Goal: Task Accomplishment & Management: Use online tool/utility

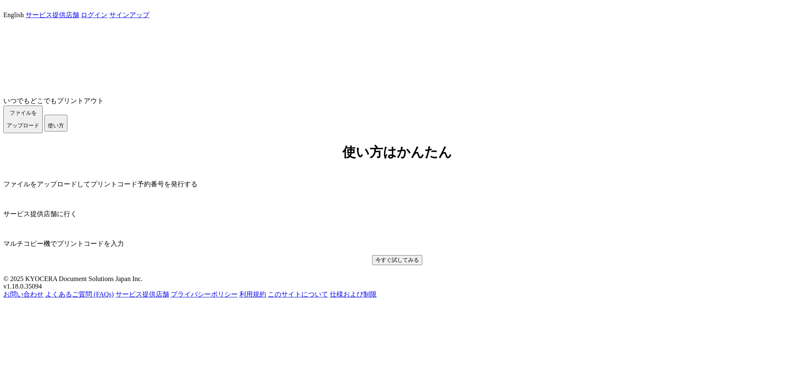
scroll to position [2, 0]
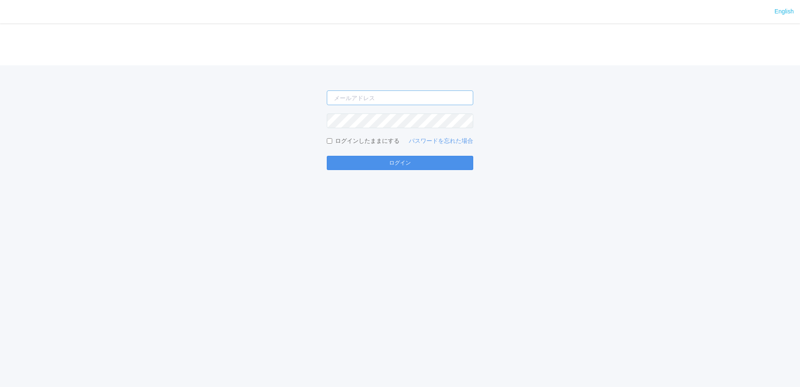
type input "[EMAIL_ADDRESS][DOMAIN_NAME]"
click at [388, 165] on button "ログイン" at bounding box center [400, 163] width 147 height 14
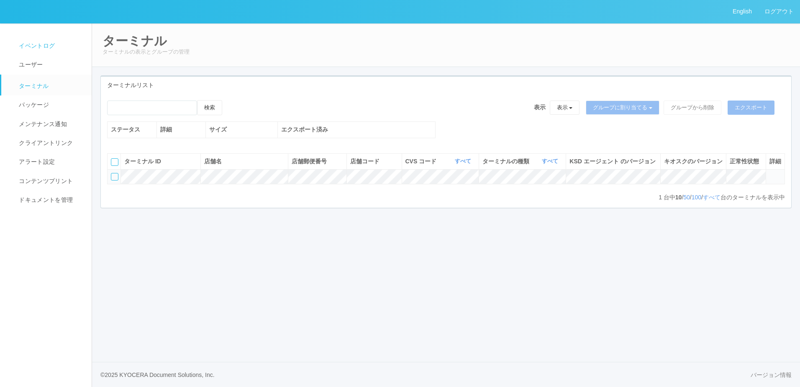
click at [34, 46] on span "イベントログ" at bounding box center [36, 45] width 38 height 7
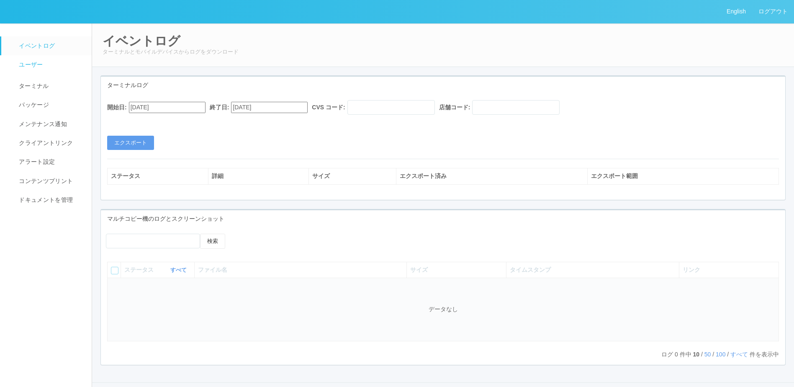
click at [31, 60] on link "ユーザー" at bounding box center [50, 64] width 98 height 19
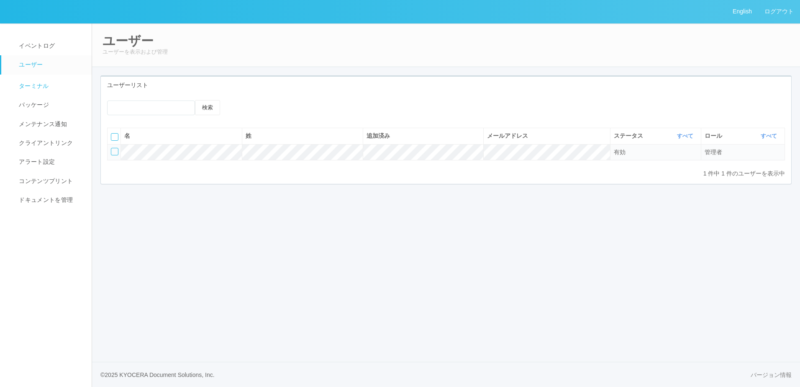
click at [34, 78] on link "ターミナル" at bounding box center [50, 85] width 98 height 21
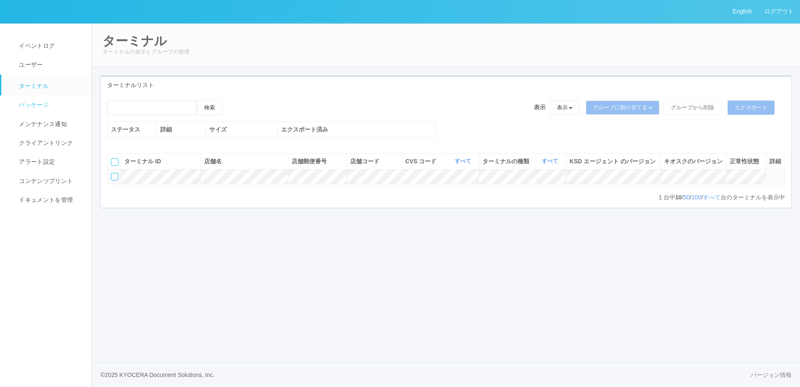
click at [32, 112] on link "パッケージ" at bounding box center [50, 104] width 98 height 19
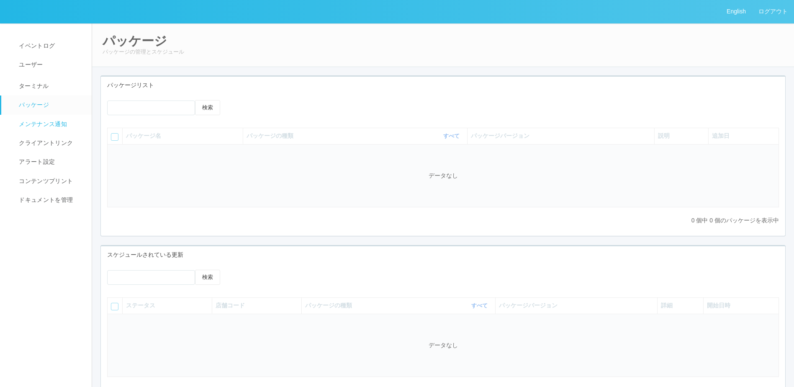
click at [36, 130] on link "メンテナンス通知" at bounding box center [50, 124] width 98 height 19
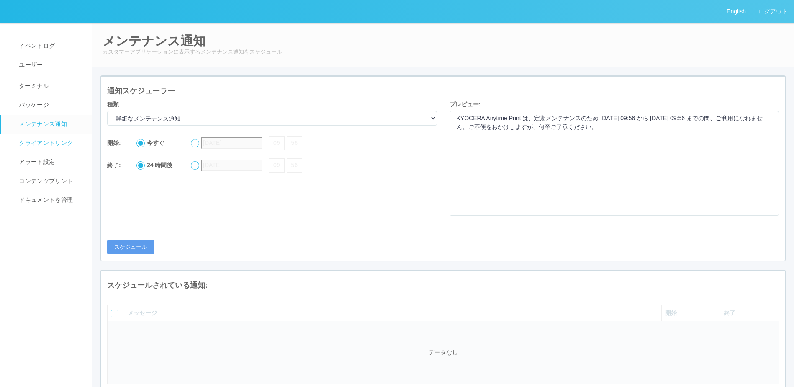
click at [38, 146] on span "クライアントリンク" at bounding box center [45, 142] width 56 height 7
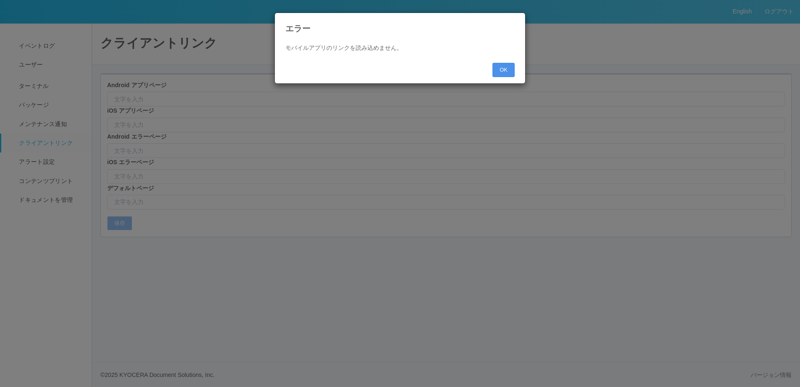
click at [502, 69] on button "OK" at bounding box center [504, 70] width 22 height 14
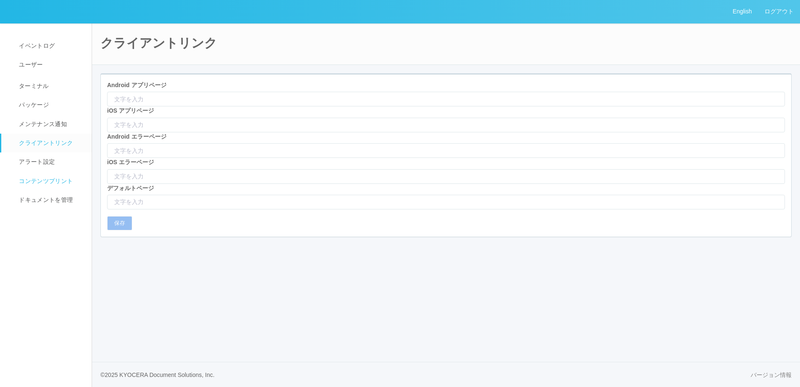
click at [46, 172] on link "コンテンツプリント" at bounding box center [50, 181] width 98 height 19
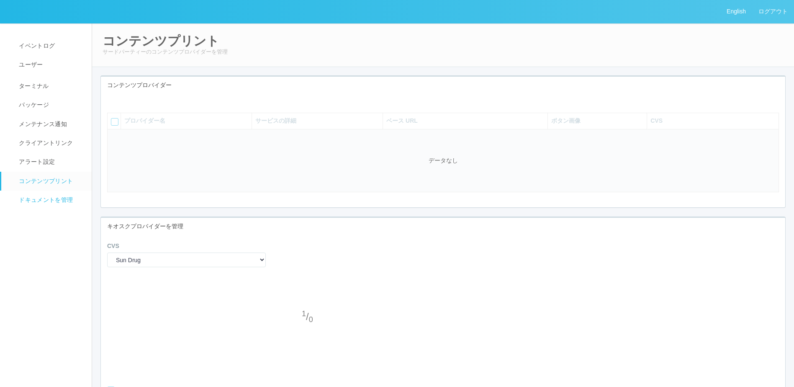
click at [54, 197] on span "ドキュメントを管理" at bounding box center [45, 199] width 56 height 7
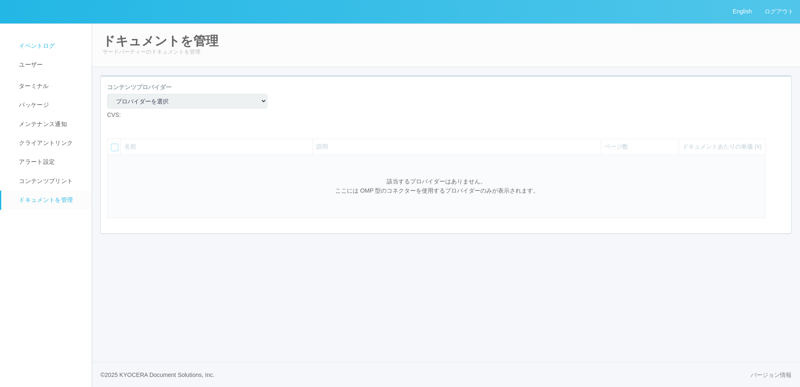
click at [46, 43] on span "イベントログ" at bounding box center [36, 45] width 38 height 7
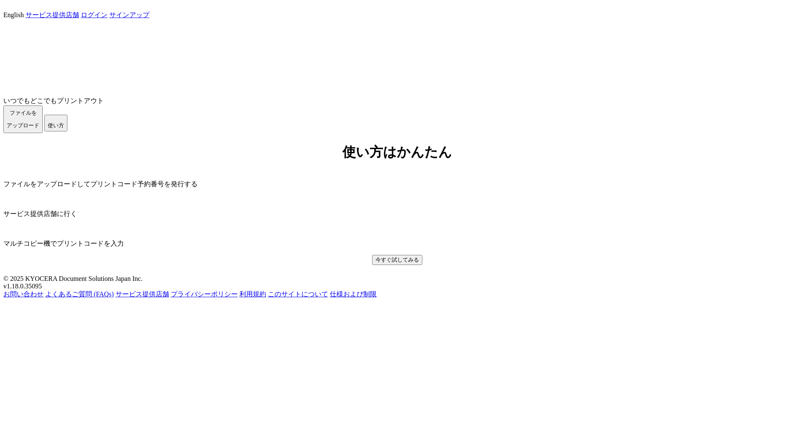
scroll to position [158, 0]
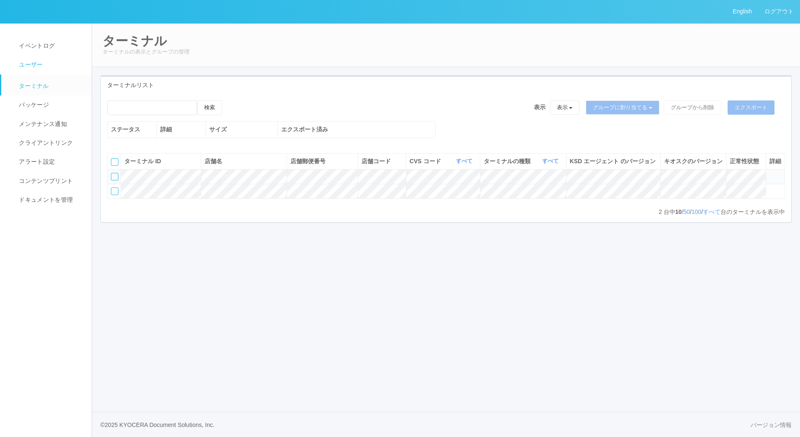
click at [16, 67] on em at bounding box center [11, 67] width 10 height 0
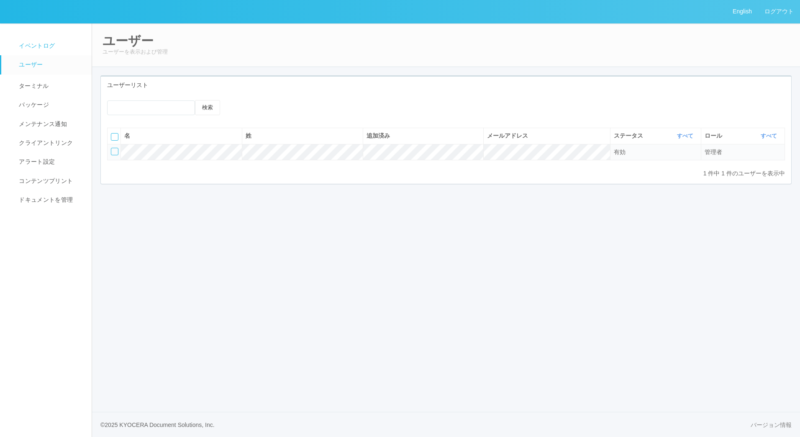
click at [28, 46] on span "イベントログ" at bounding box center [36, 45] width 38 height 7
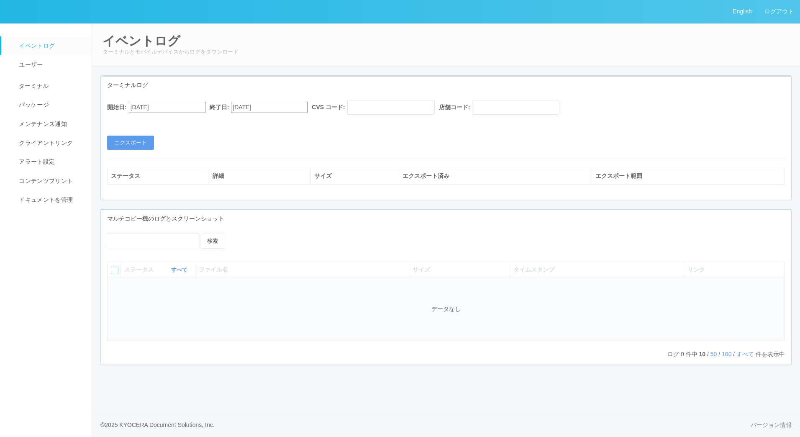
click at [194, 108] on input "08/04/2025" at bounding box center [167, 107] width 77 height 11
click at [142, 120] on button "button" at bounding box center [139, 119] width 7 height 3
click at [147, 250] on div "4" at bounding box center [138, 254] width 15 height 8
type input "09/04/2025"
click at [145, 140] on button "エクスポート" at bounding box center [130, 143] width 47 height 14
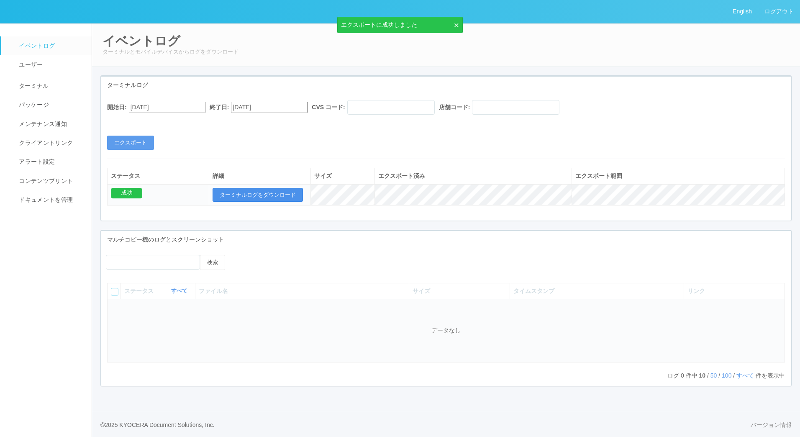
click at [269, 193] on button "ターミナルログをダウンロード" at bounding box center [258, 195] width 90 height 14
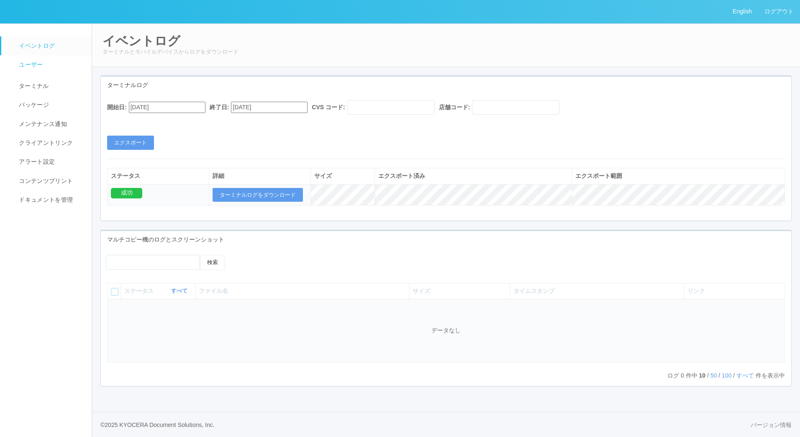
click at [44, 67] on link "ユーザー" at bounding box center [50, 64] width 98 height 19
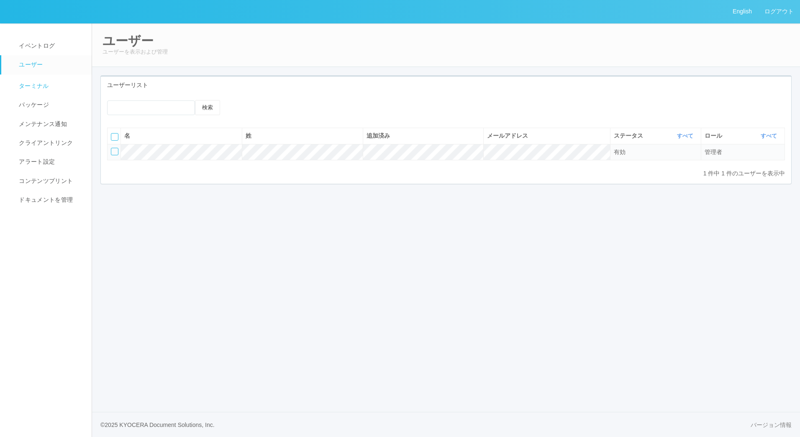
click at [36, 84] on span "ターミナル" at bounding box center [33, 85] width 32 height 7
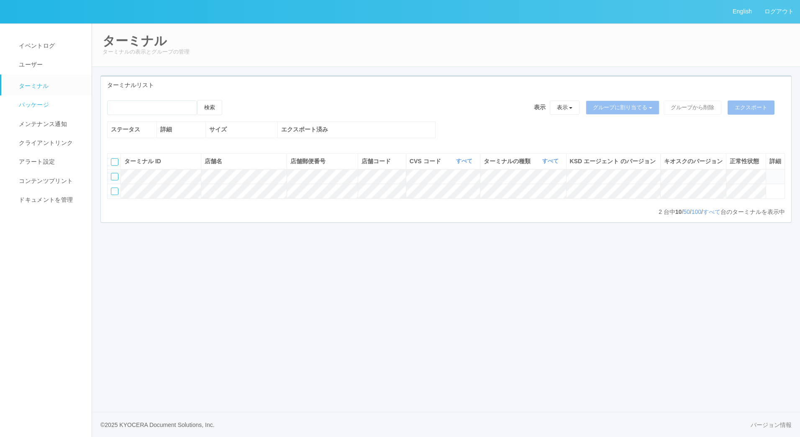
click at [35, 98] on link "パッケージ" at bounding box center [50, 104] width 98 height 19
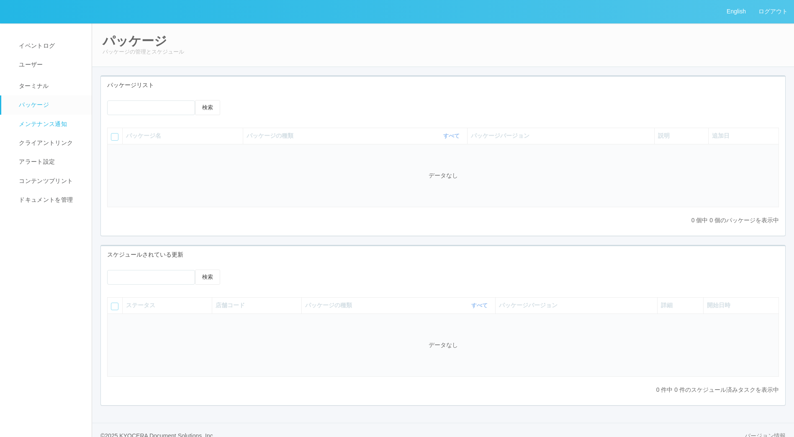
click at [37, 124] on span "メンテナンス通知" at bounding box center [42, 124] width 50 height 7
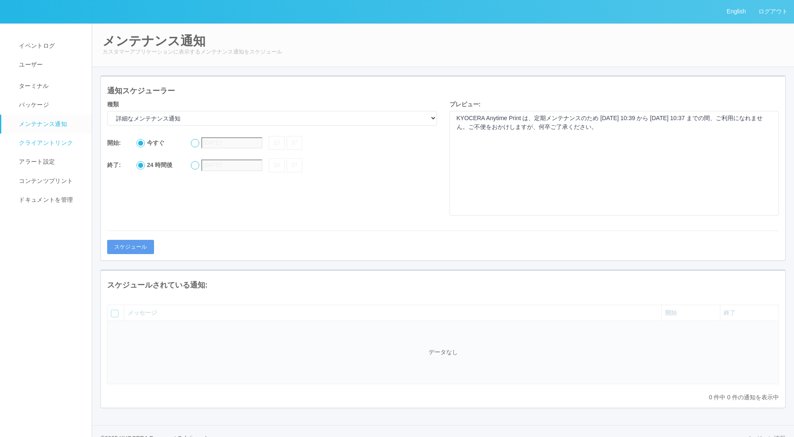
click at [38, 141] on span "クライアントリンク" at bounding box center [45, 142] width 56 height 7
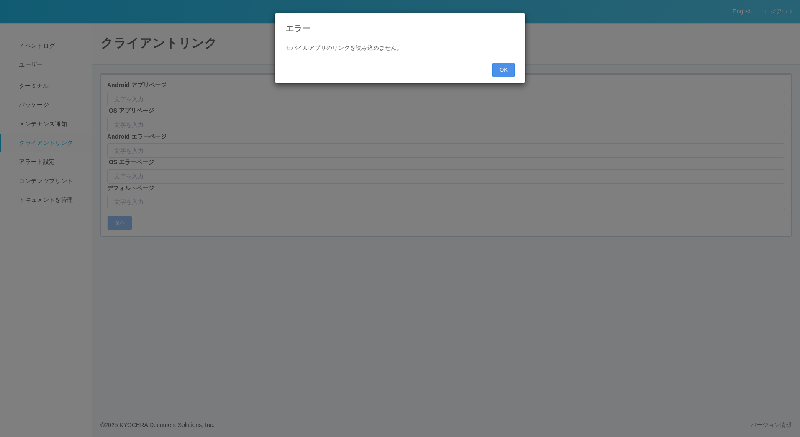
click at [511, 68] on button "OK" at bounding box center [504, 70] width 22 height 14
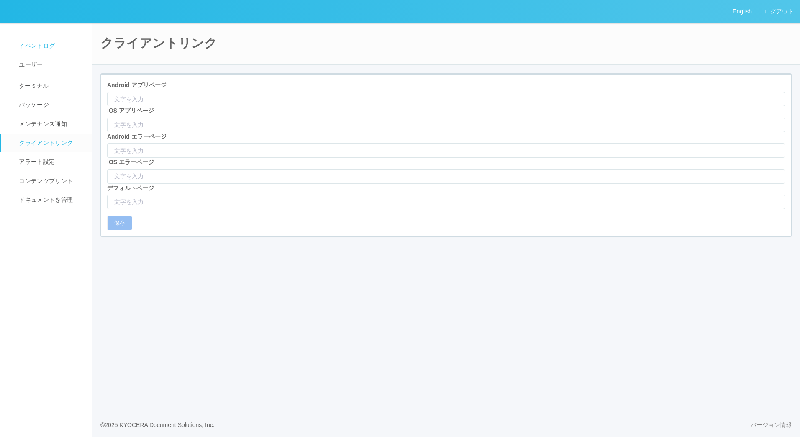
click at [31, 44] on span "イベントログ" at bounding box center [36, 45] width 38 height 7
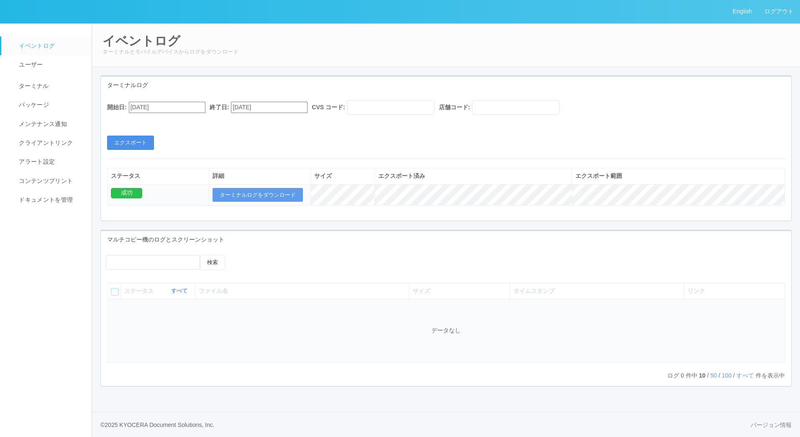
click at [147, 143] on button "エクスポート" at bounding box center [130, 143] width 47 height 14
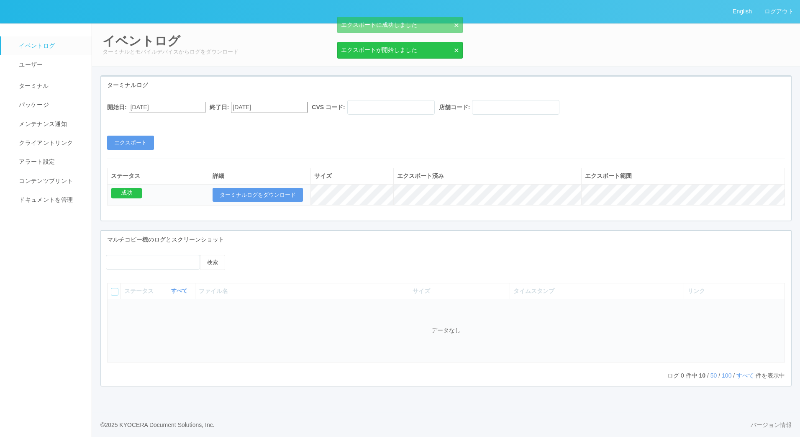
click at [180, 107] on input "08/04/2025" at bounding box center [167, 107] width 77 height 11
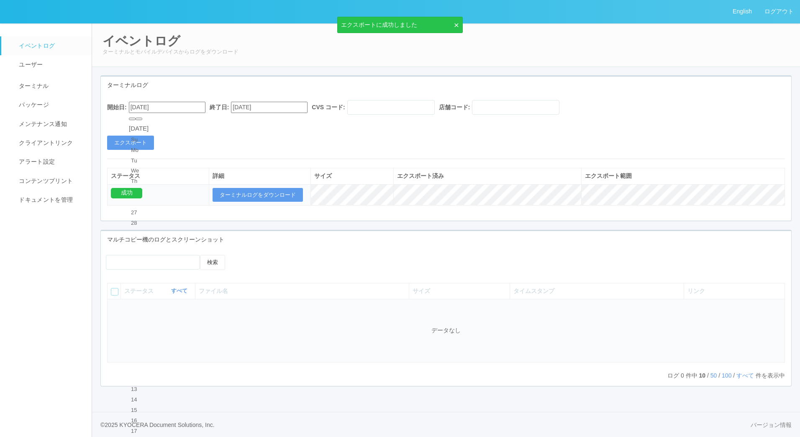
click at [142, 120] on button "button" at bounding box center [139, 119] width 7 height 3
click at [149, 126] on div "September 2025" at bounding box center [139, 129] width 20 height 10
click at [147, 250] on div "4" at bounding box center [138, 254] width 15 height 8
type input "09/04/2025"
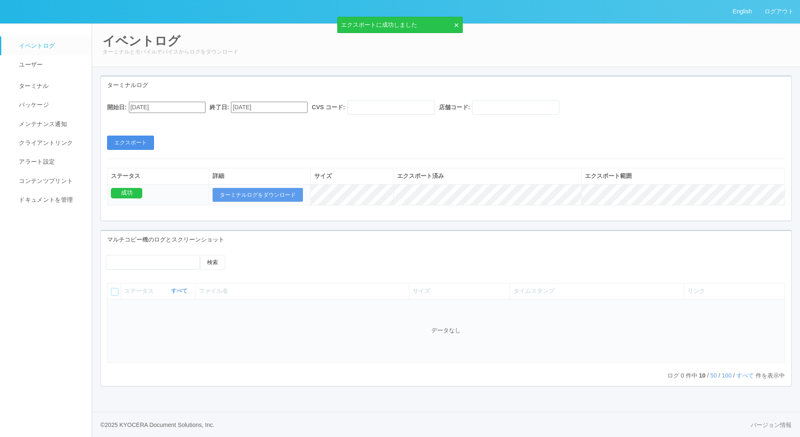
click at [137, 143] on button "エクスポート" at bounding box center [130, 143] width 47 height 14
click at [144, 145] on button "エクスポート" at bounding box center [130, 143] width 47 height 14
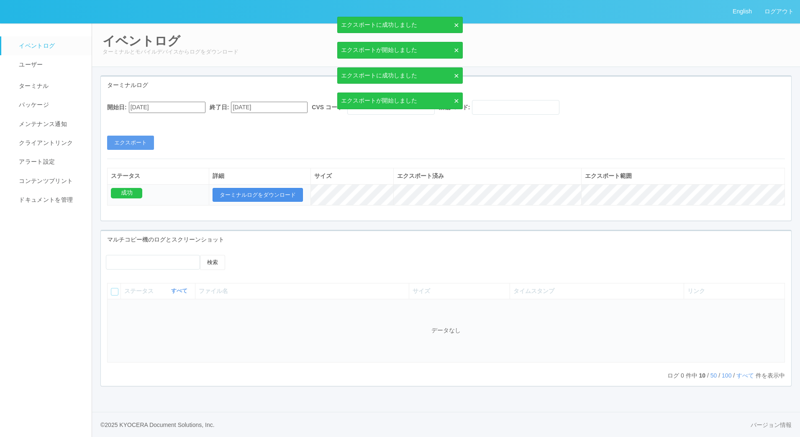
click at [250, 198] on button "ターミナルログをダウンロード" at bounding box center [258, 195] width 90 height 14
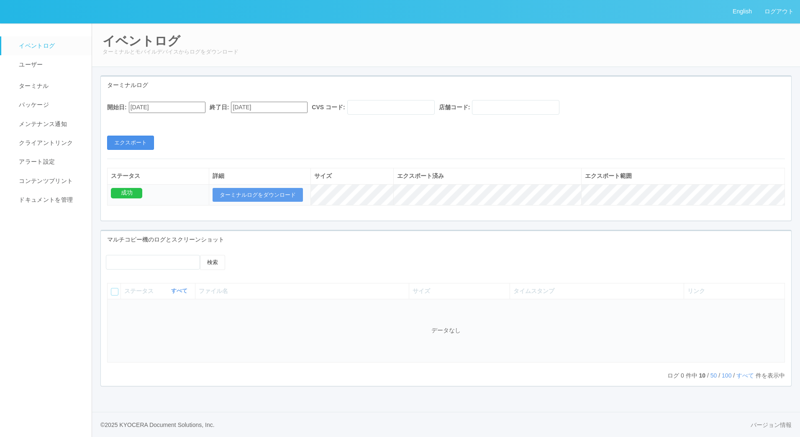
click at [133, 140] on button "エクスポート" at bounding box center [130, 143] width 47 height 14
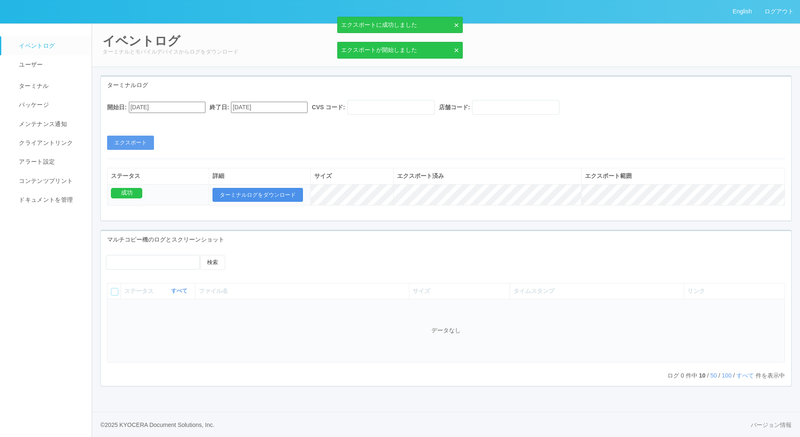
click at [250, 189] on button "ターミナルログをダウンロード" at bounding box center [258, 195] width 90 height 14
